Goal: Book appointment/travel/reservation

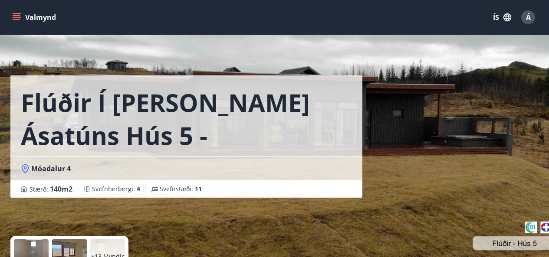
scroll to position [217, 0]
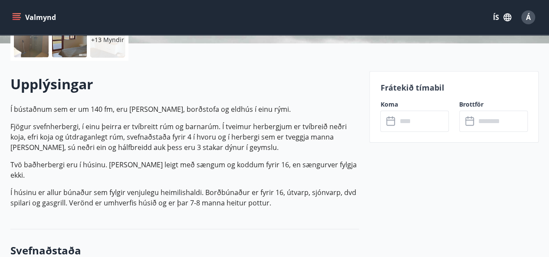
click at [416, 122] on input "text" at bounding box center [423, 121] width 52 height 21
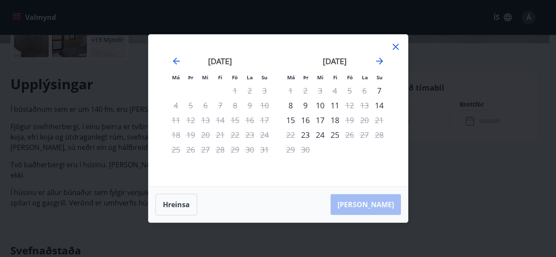
click at [497, 187] on div "Má Þr Mi Fi Fö La Su Má Þr Mi Fi Fö La Su [DATE] 1 2 3 4 5 6 7 8 9 10 11 12 13 …" at bounding box center [278, 128] width 556 height 257
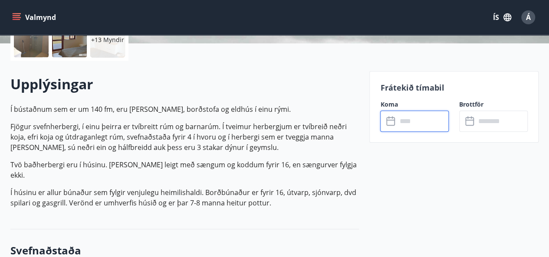
click at [406, 122] on input "text" at bounding box center [423, 121] width 52 height 21
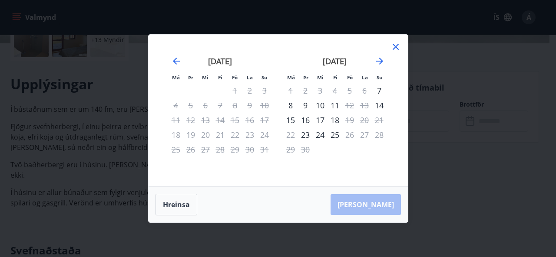
drag, startPoint x: 396, startPoint y: 45, endPoint x: 407, endPoint y: 102, distance: 58.2
click at [396, 45] on icon at bounding box center [395, 47] width 10 height 10
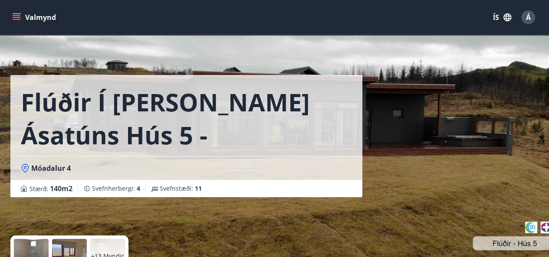
scroll to position [0, 0]
